Goal: Communication & Community: Participate in discussion

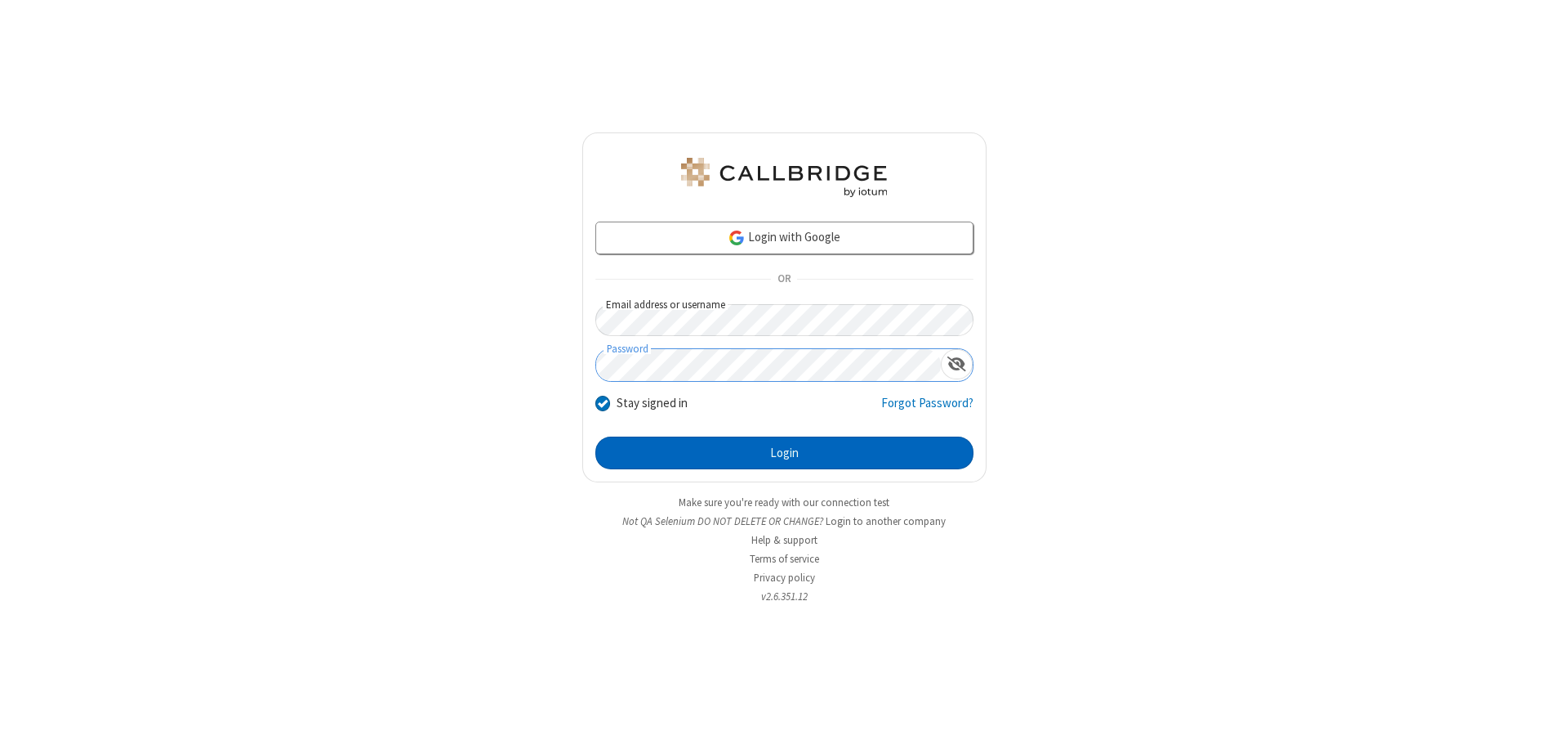
click at [784, 453] on button "Login" at bounding box center [784, 453] width 378 height 33
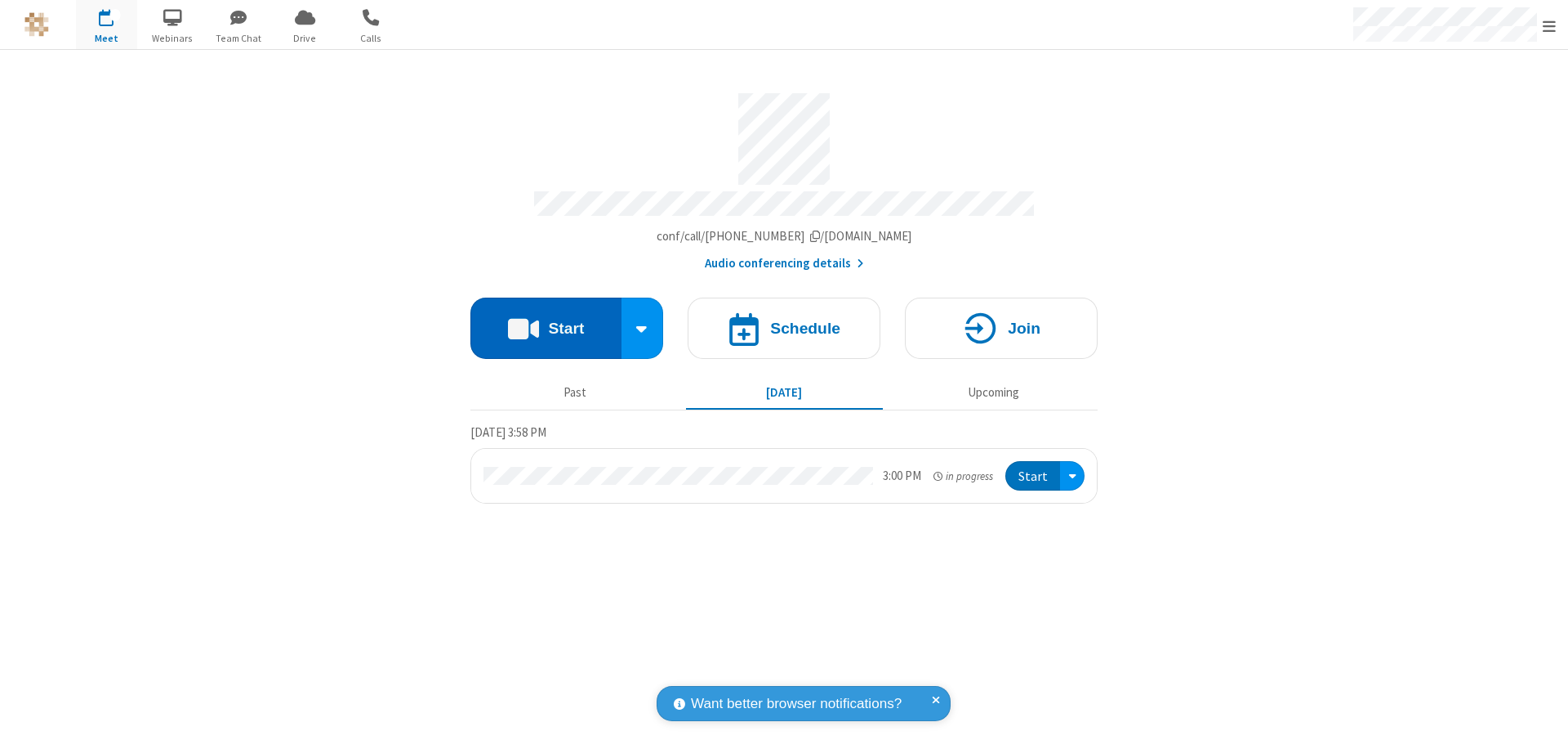
click at [546, 320] on button "Start" at bounding box center [546, 328] width 151 height 61
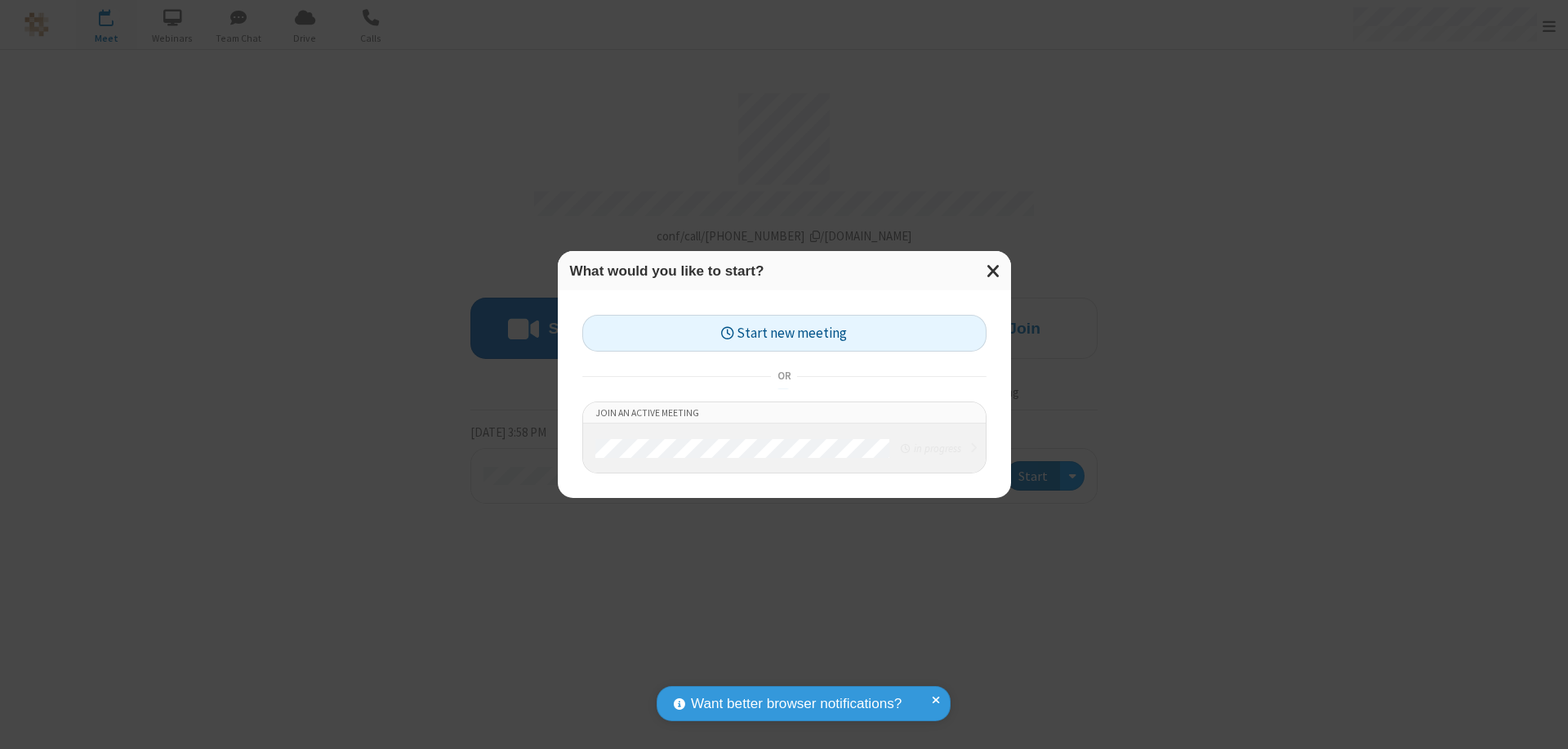
click at [784, 333] on button "Start new meeting" at bounding box center [784, 333] width 404 height 37
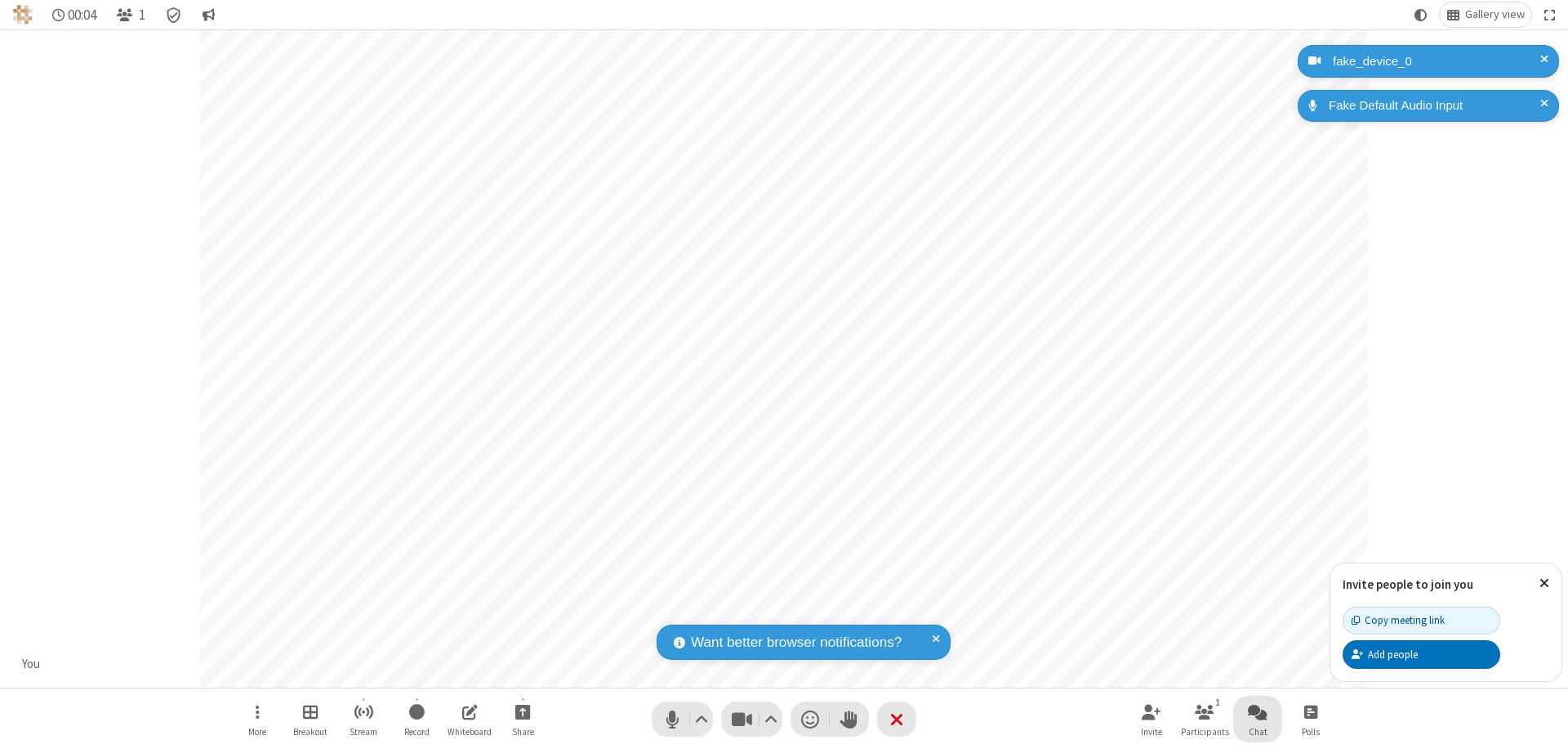
click at [1258, 711] on span "Open chat" at bounding box center [1258, 711] width 20 height 21
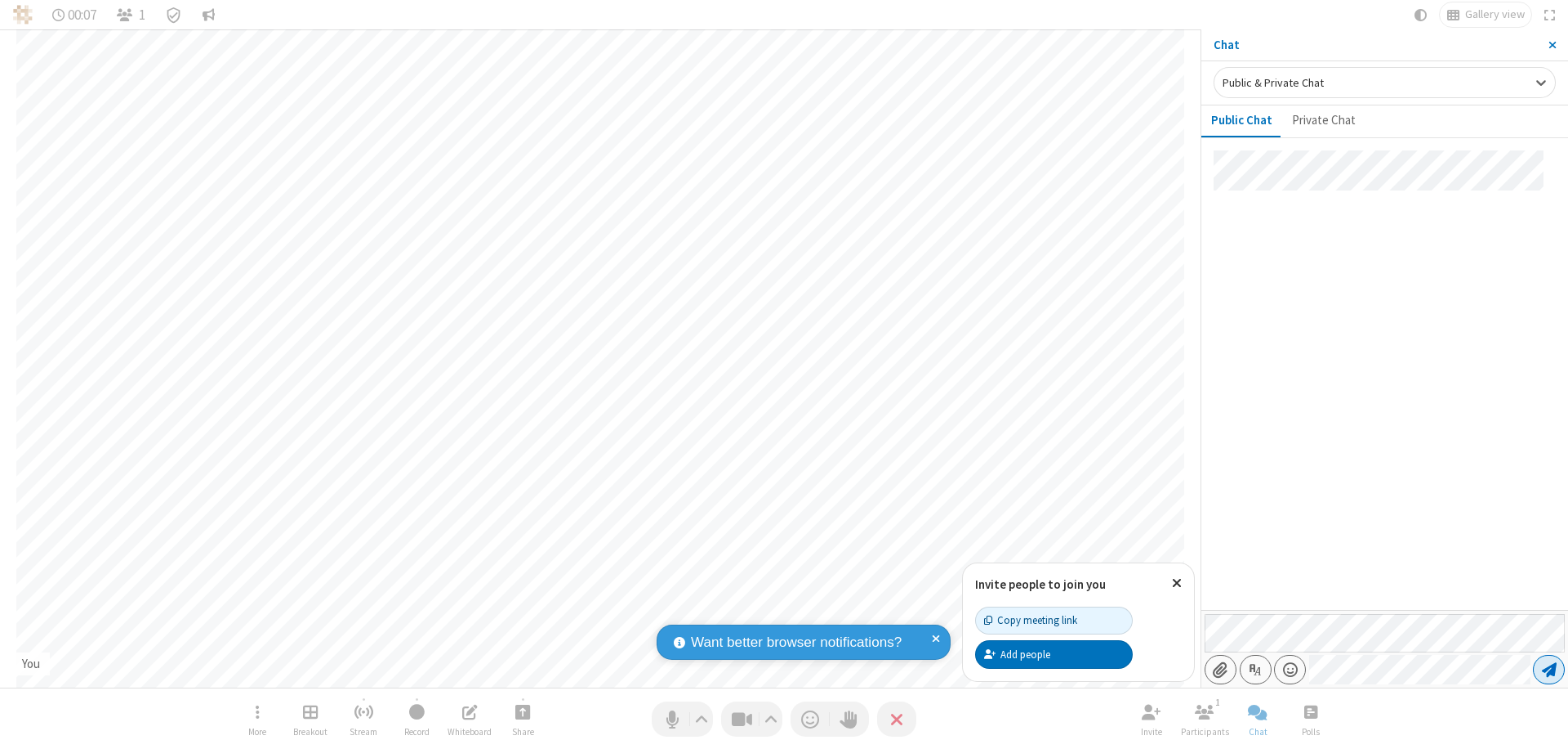
click at [1548, 669] on span "Send message" at bounding box center [1549, 669] width 14 height 16
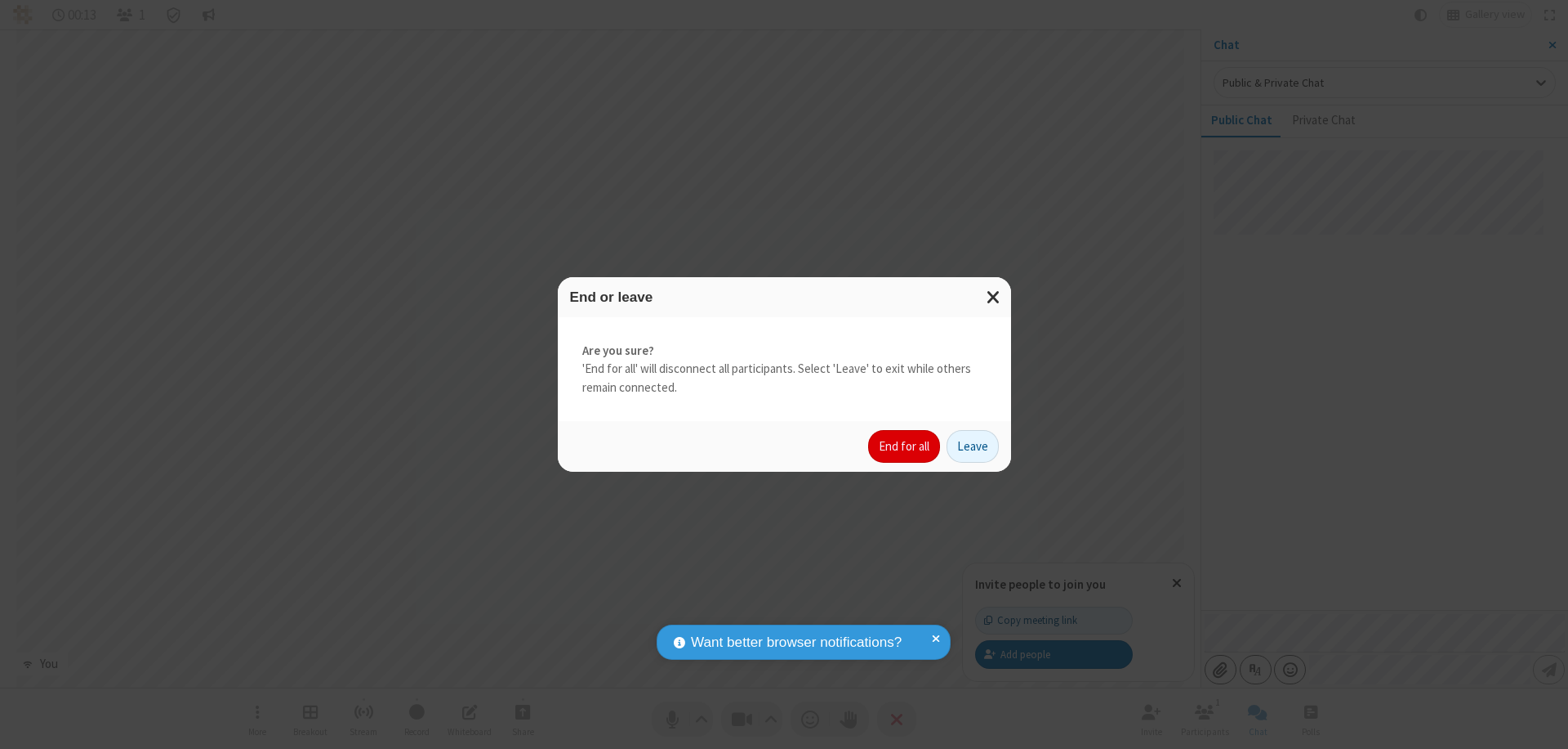
click at [905, 447] on button "End for all" at bounding box center [904, 446] width 72 height 33
